Goal: Navigation & Orientation: Understand site structure

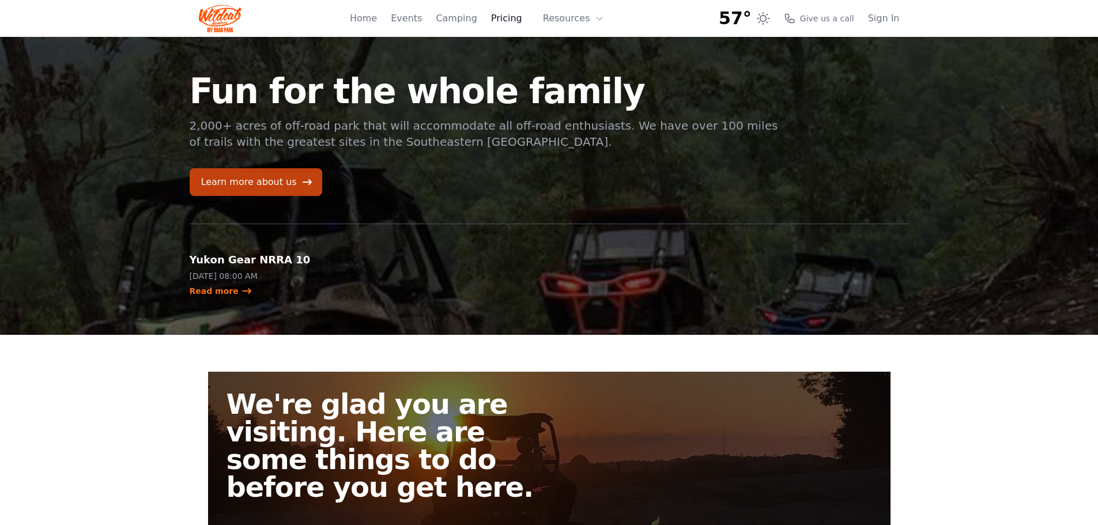
click at [505, 18] on link "Pricing" at bounding box center [506, 19] width 31 height 14
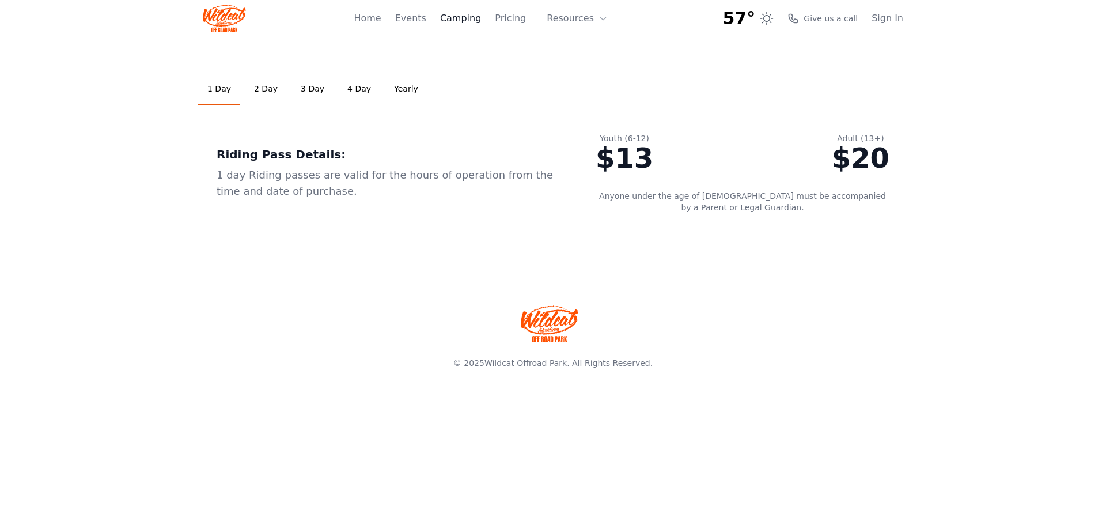
click at [467, 21] on link "Camping" at bounding box center [460, 19] width 41 height 14
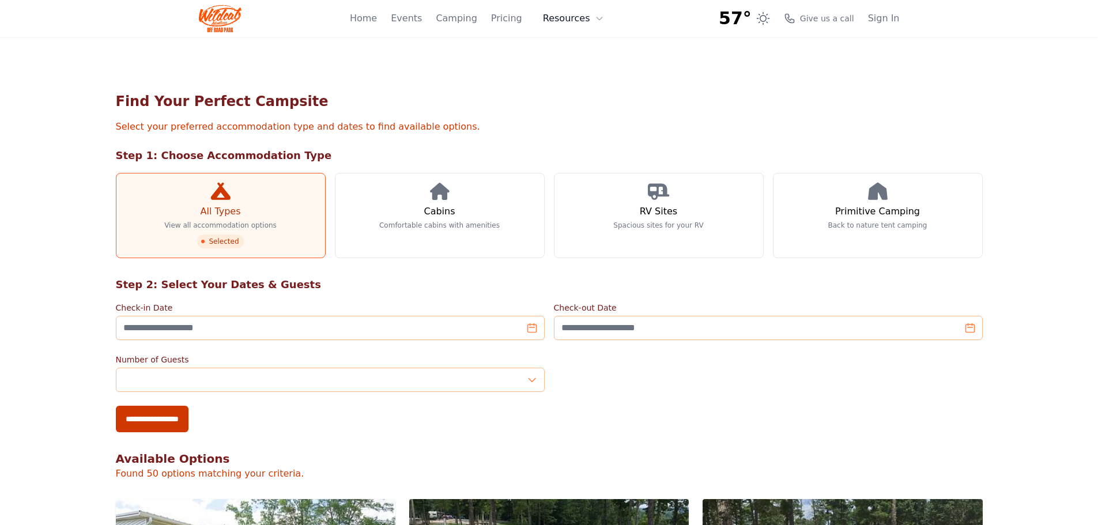
click at [572, 20] on button "Resources" at bounding box center [573, 18] width 75 height 23
click at [574, 43] on link "About" at bounding box center [591, 47] width 111 height 21
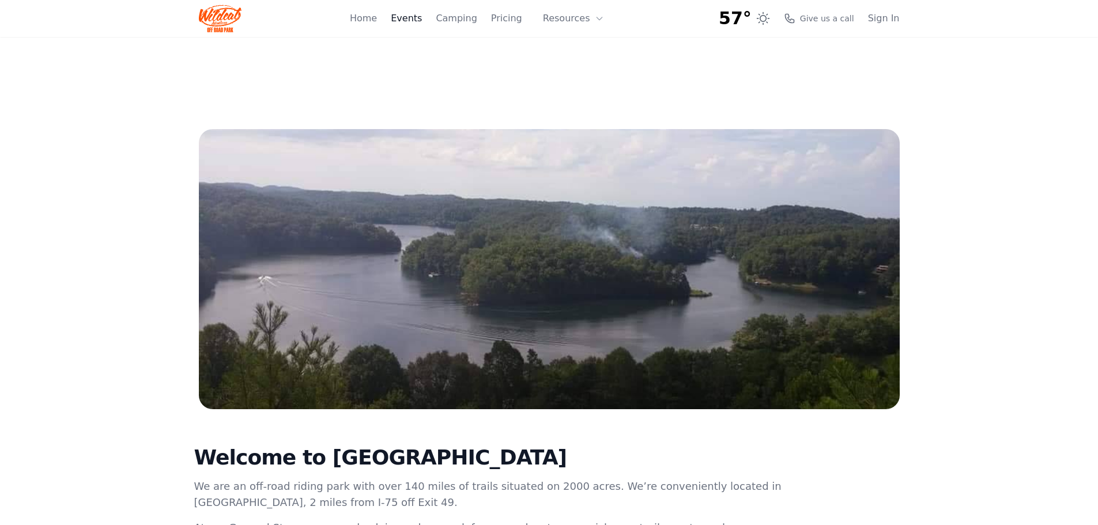
click at [414, 19] on link "Events" at bounding box center [406, 19] width 31 height 14
